Goal: Information Seeking & Learning: Check status

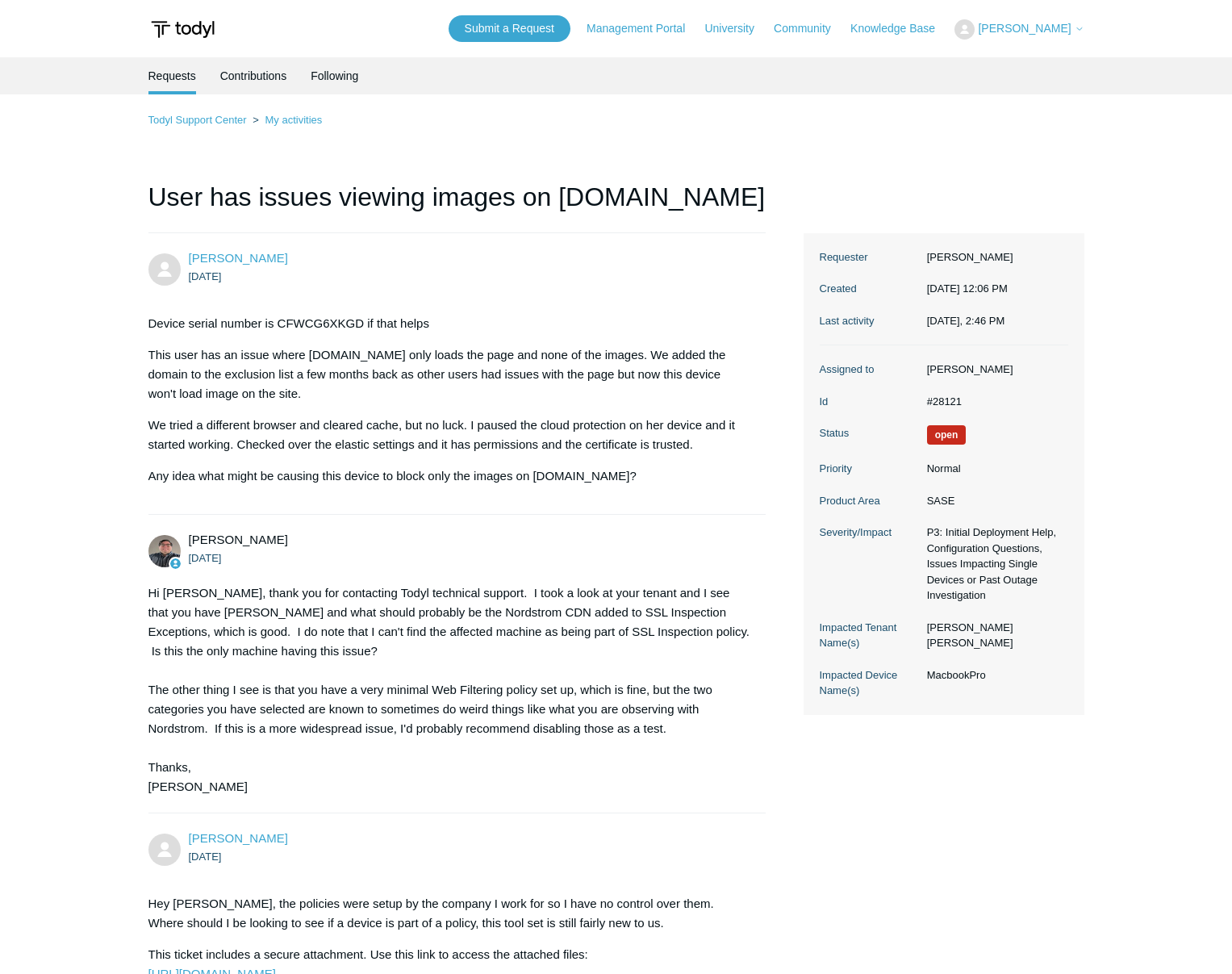
scroll to position [2307, 0]
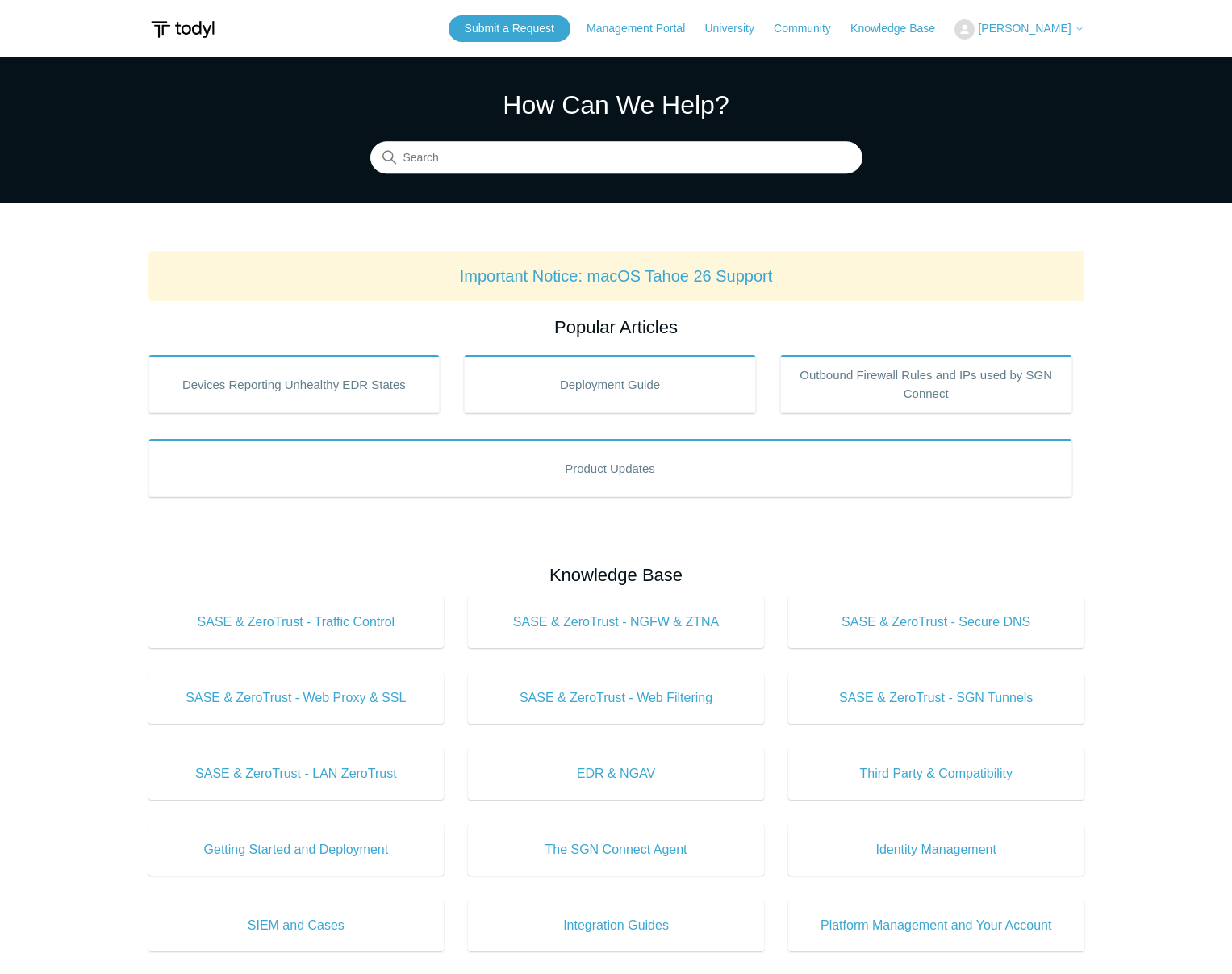
click at [1016, 26] on span "[PERSON_NAME]" at bounding box center [1024, 28] width 92 height 13
click at [1035, 64] on link "My Support Requests" at bounding box center [1033, 64] width 157 height 29
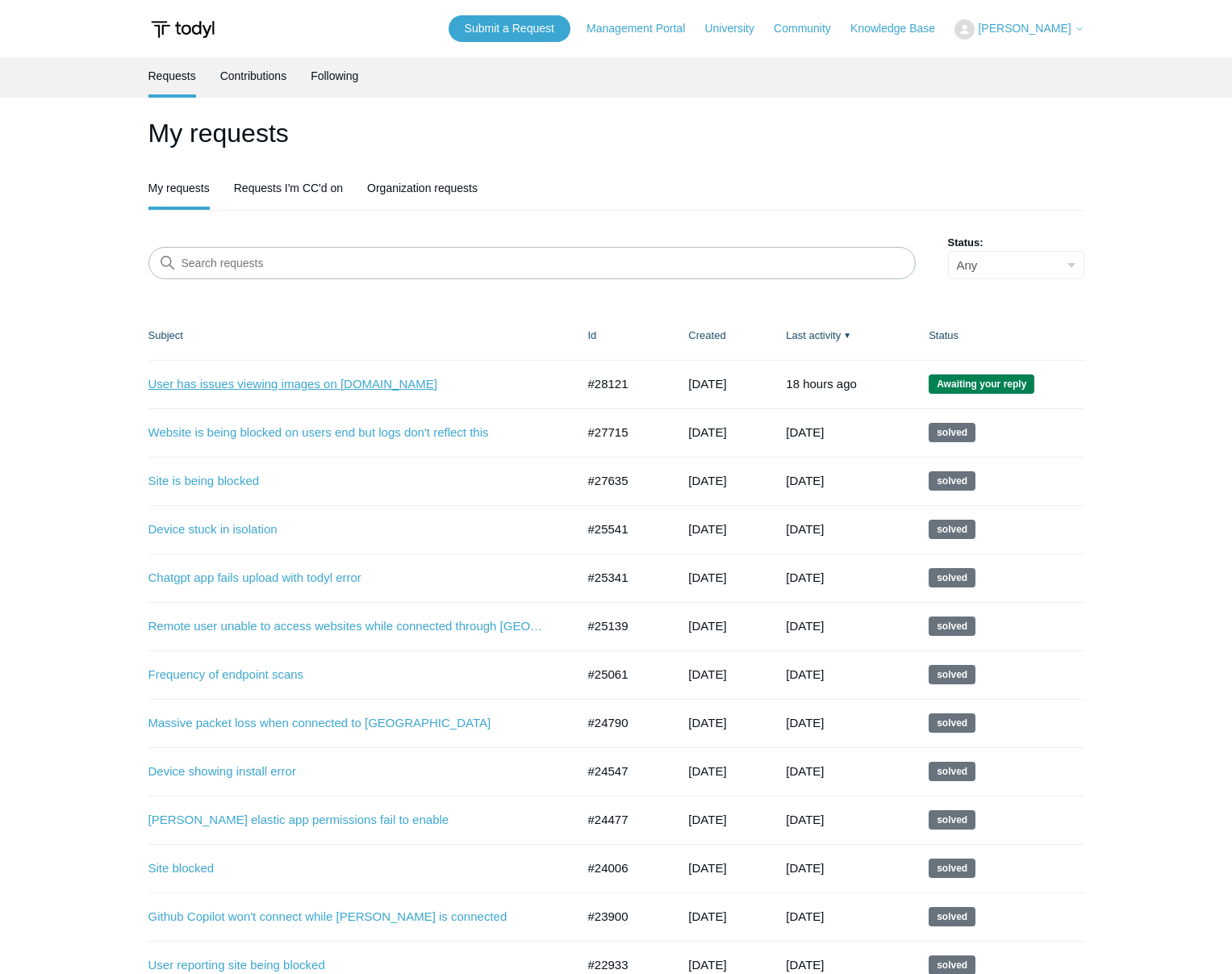
click at [332, 391] on link "User has issues viewing images on [DOMAIN_NAME]" at bounding box center [350, 384] width 403 height 18
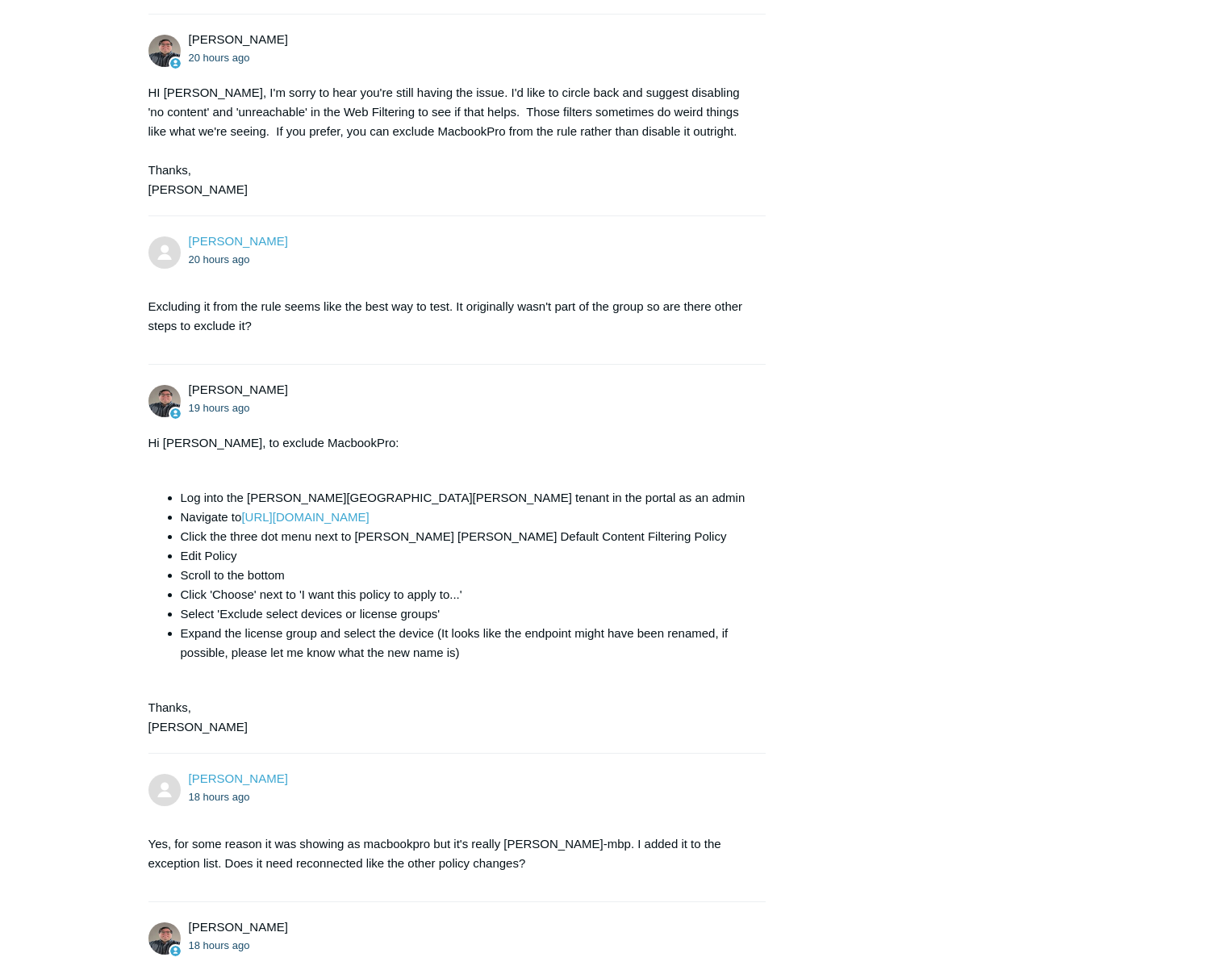
scroll to position [2470, 0]
